Goal: Task Accomplishment & Management: Manage account settings

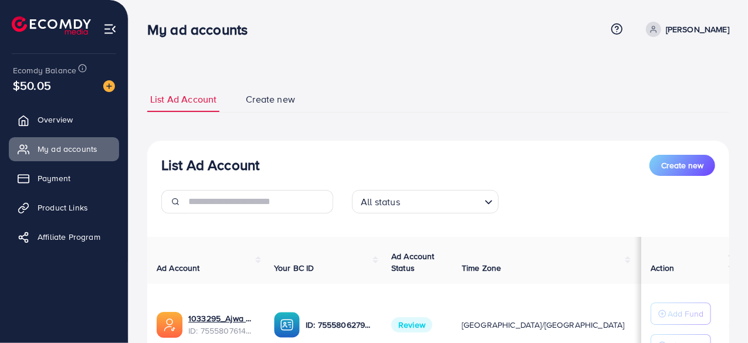
scroll to position [109, 0]
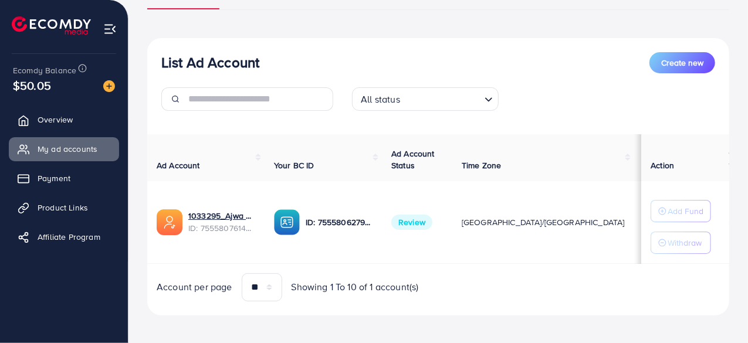
scroll to position [99, 0]
